Goal: Navigation & Orientation: Find specific page/section

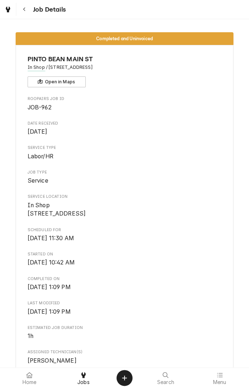
click at [11, 12] on div "Dynamic Content Wrapper" at bounding box center [7, 9] width 7 height 9
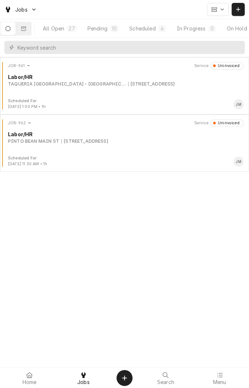
click at [144, 29] on div "Scheduled" at bounding box center [142, 29] width 26 height 8
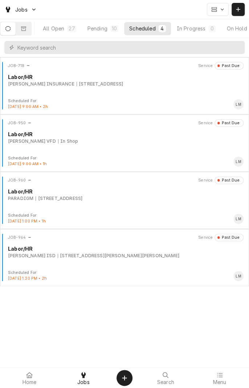
click at [112, 31] on button "Pending 10" at bounding box center [102, 28] width 41 height 13
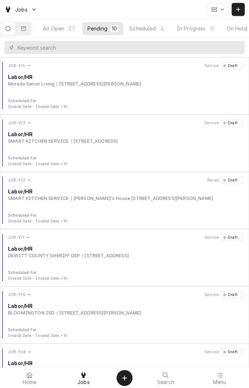
click at [154, 27] on div "Scheduled" at bounding box center [142, 29] width 26 height 8
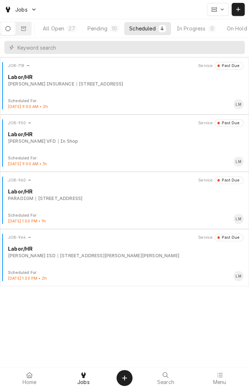
scroll to position [0, 69]
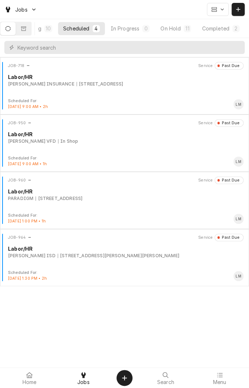
click at [218, 30] on div "Completed" at bounding box center [215, 29] width 27 height 8
